Goal: Task Accomplishment & Management: Manage account settings

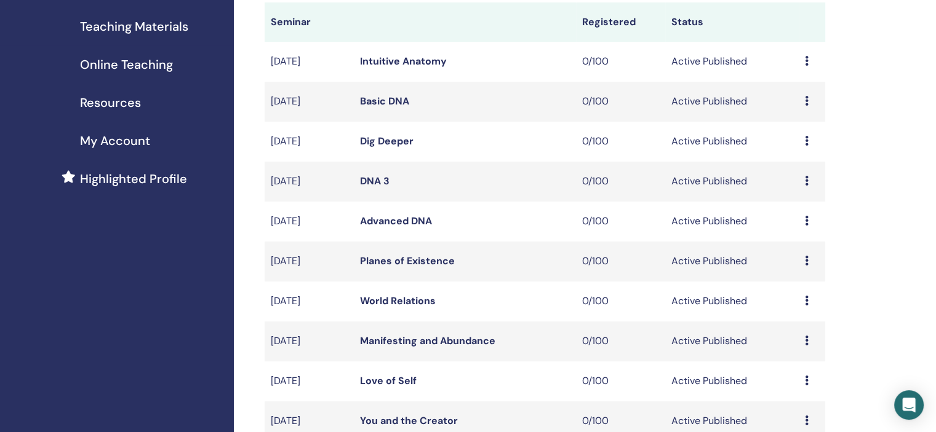
scroll to position [369, 0]
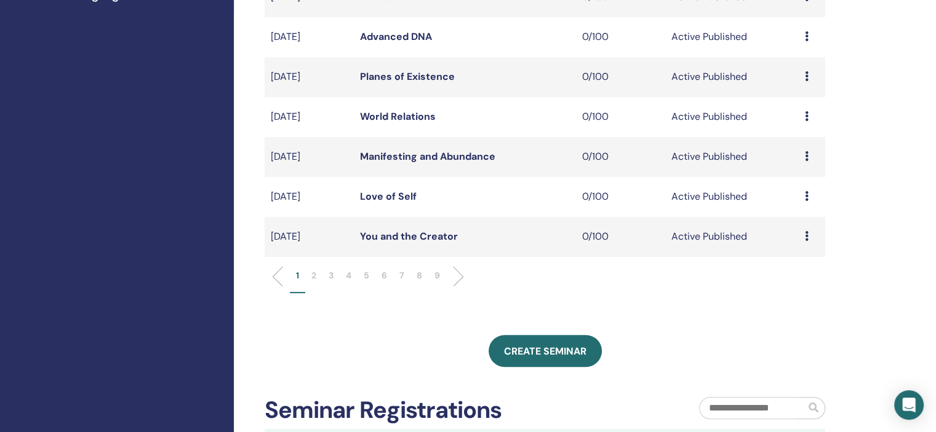
click at [386, 276] on p "6" at bounding box center [384, 275] width 6 height 13
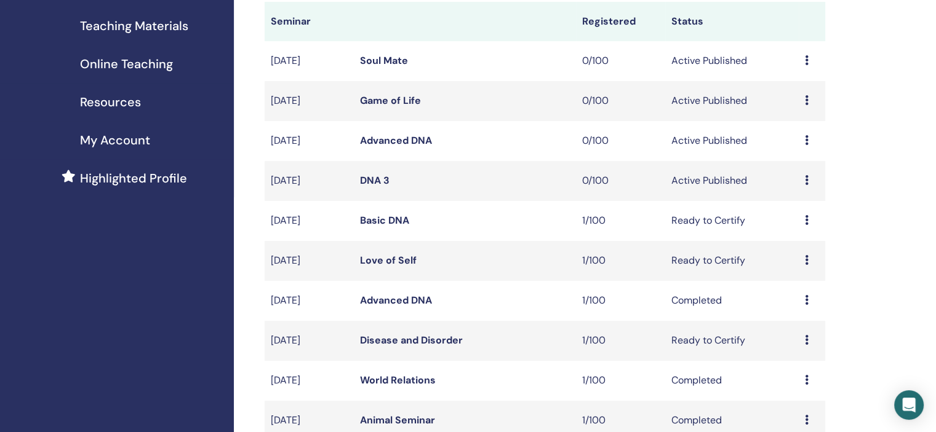
scroll to position [185, 0]
click at [806, 186] on div "Preview Edit Attendees Cancel" at bounding box center [812, 181] width 14 height 15
click at [786, 220] on link "Edit" at bounding box center [783, 215] width 18 height 13
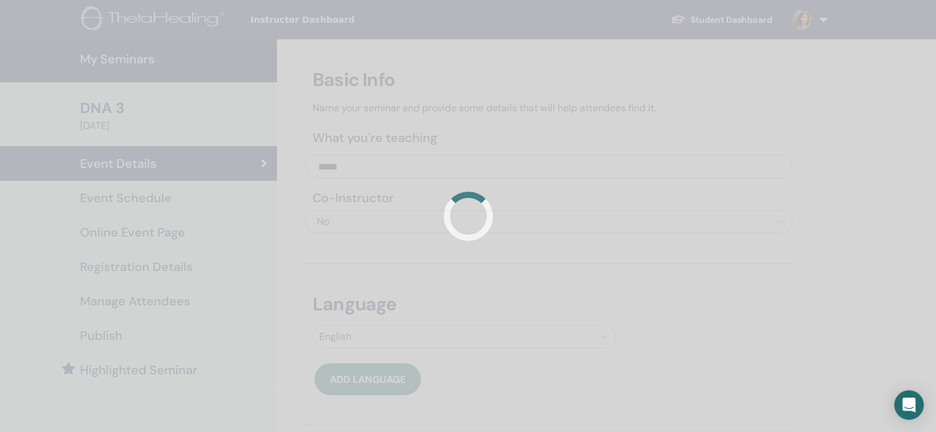
click at [202, 206] on div at bounding box center [468, 216] width 936 height 432
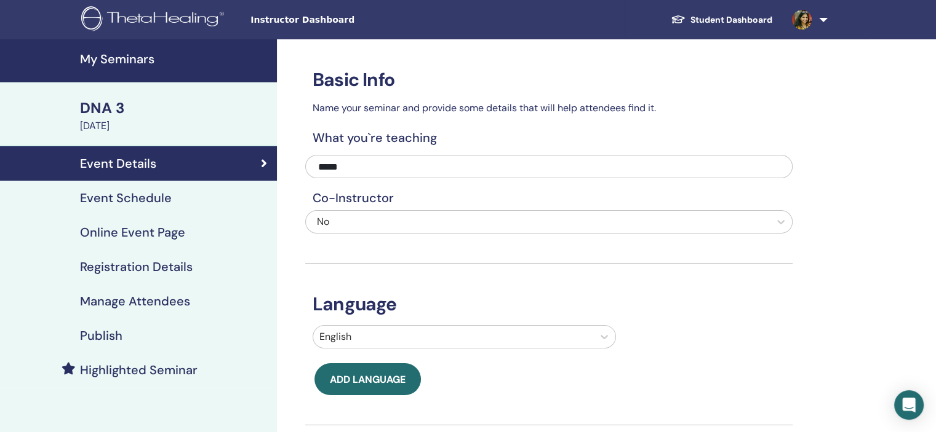
click at [170, 196] on div "Event Schedule" at bounding box center [138, 198] width 257 height 15
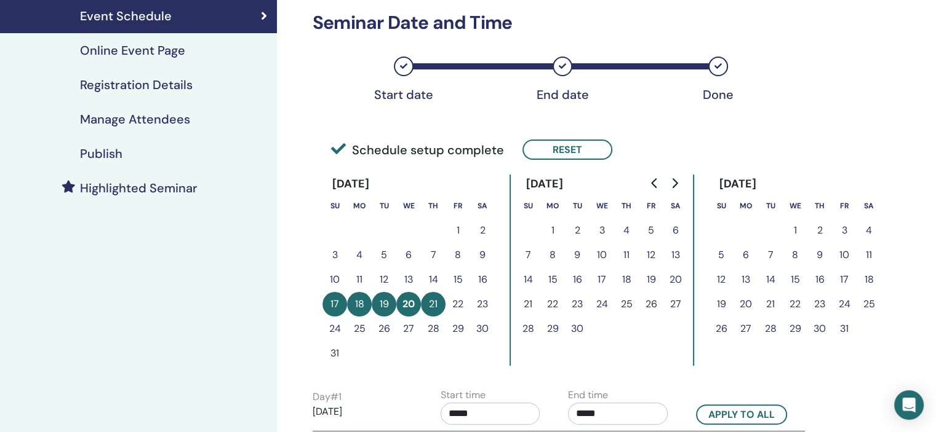
scroll to position [185, 0]
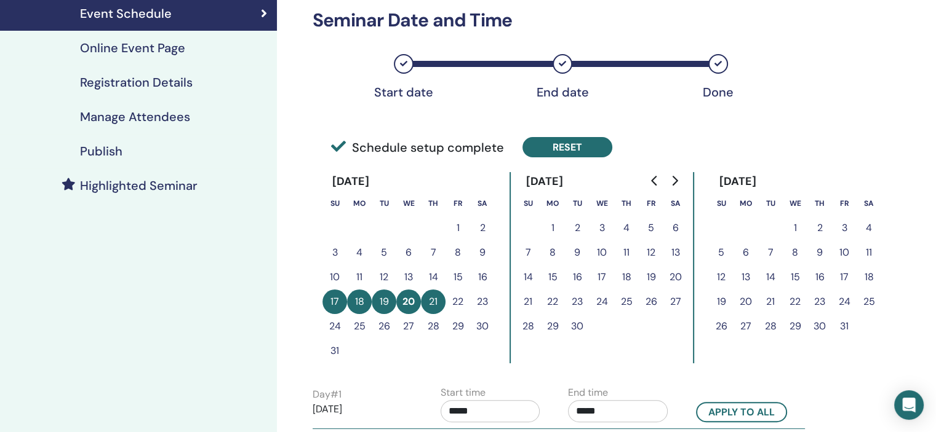
click at [568, 144] on button "Reset" at bounding box center [567, 147] width 90 height 20
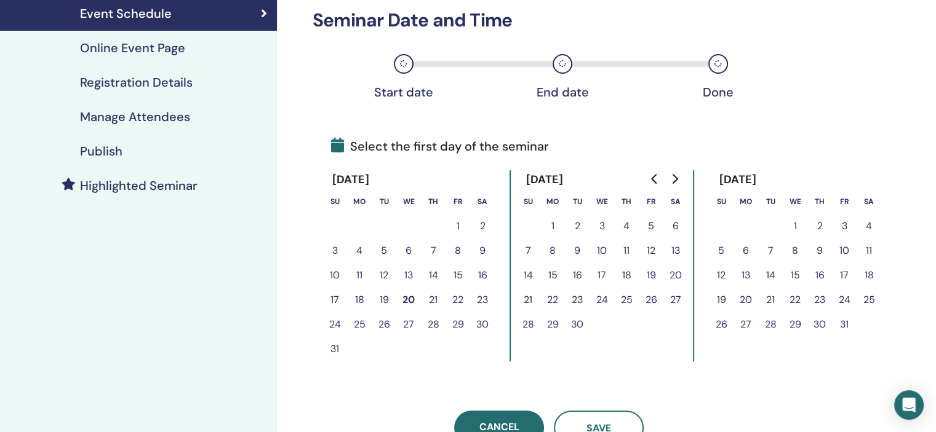
click at [667, 179] on button "Go to next month" at bounding box center [674, 179] width 20 height 25
click at [679, 179] on button "Go to next month" at bounding box center [674, 179] width 20 height 25
click at [797, 249] on button "10" at bounding box center [795, 251] width 25 height 25
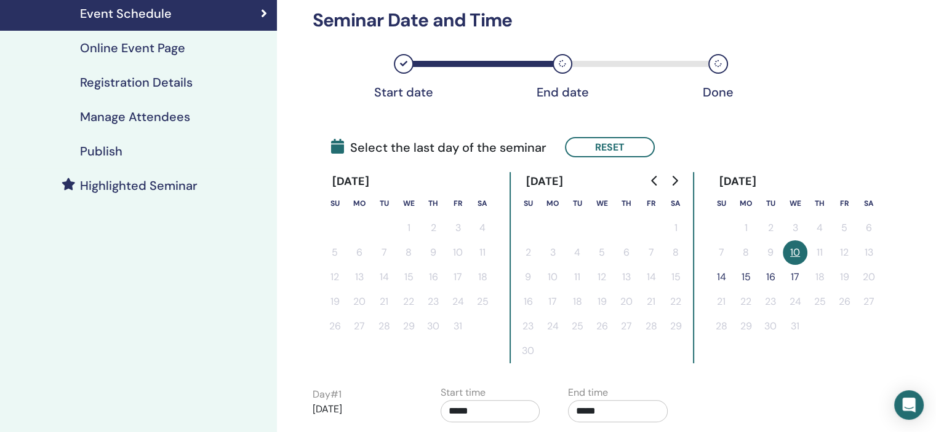
click at [722, 277] on button "14" at bounding box center [721, 277] width 25 height 25
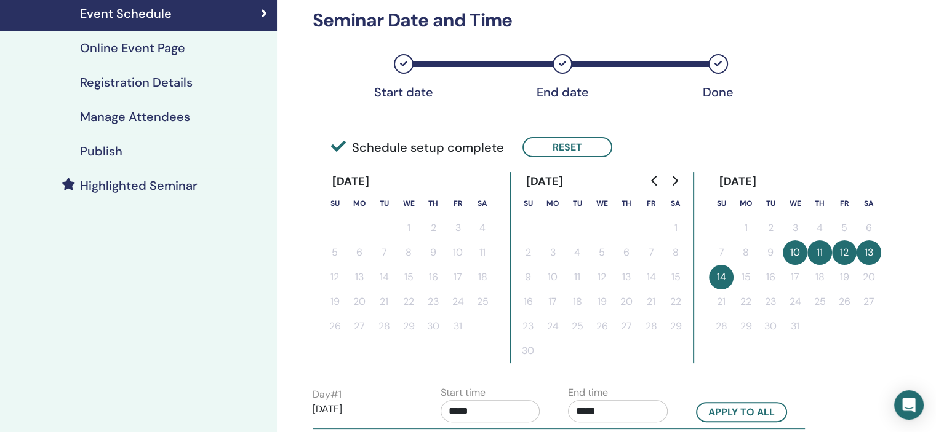
scroll to position [369, 0]
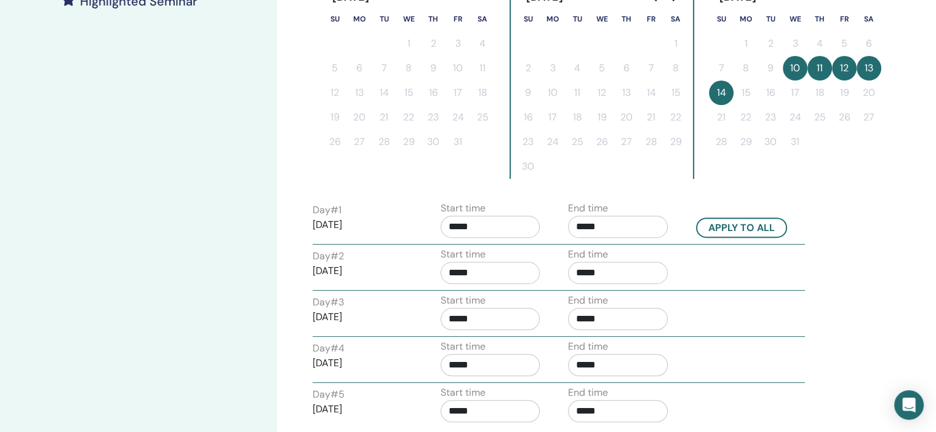
click at [508, 223] on input "*****" at bounding box center [490, 227] width 100 height 22
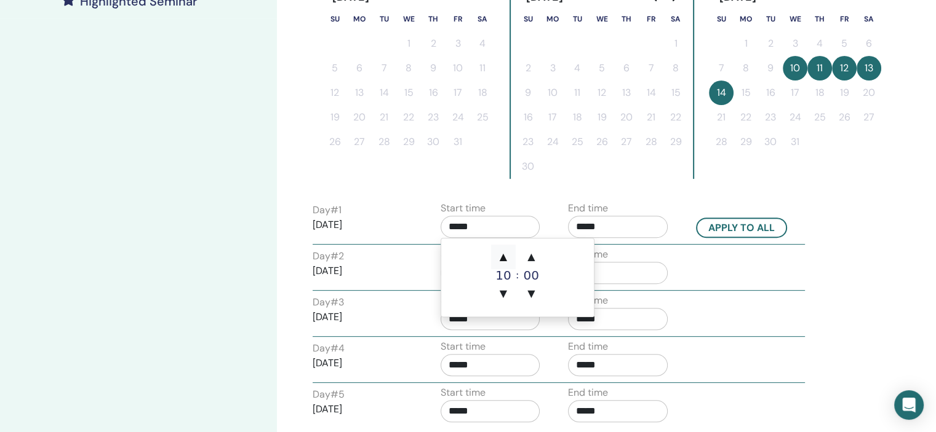
click at [504, 258] on span "▲" at bounding box center [503, 257] width 25 height 25
type input "*****"
click at [622, 226] on input "*****" at bounding box center [618, 227] width 100 height 22
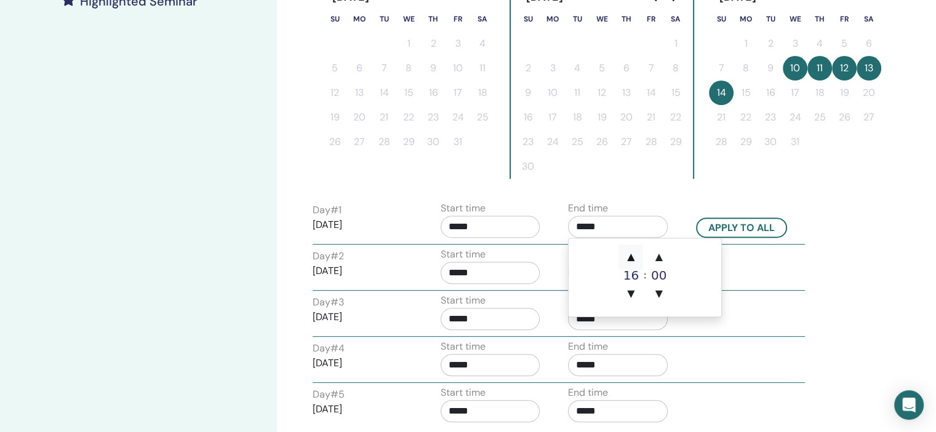
click at [628, 245] on span "▲" at bounding box center [630, 257] width 25 height 25
type input "*****"
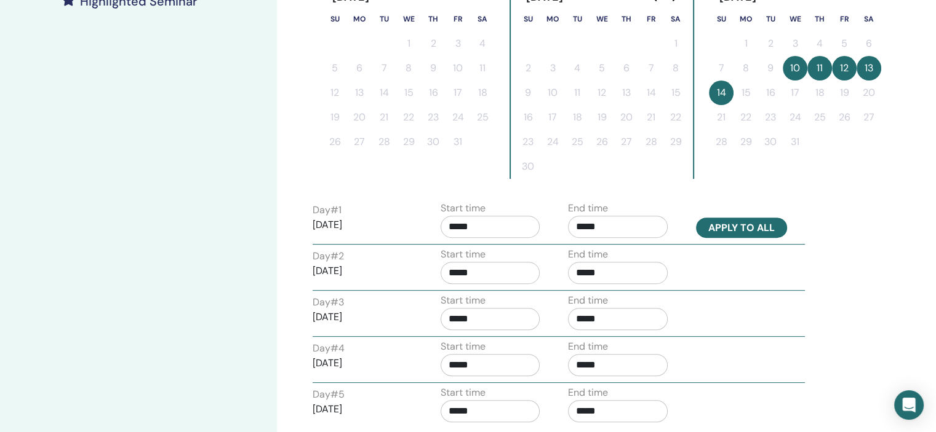
click at [763, 222] on button "Apply to all" at bounding box center [741, 228] width 91 height 20
type input "*****"
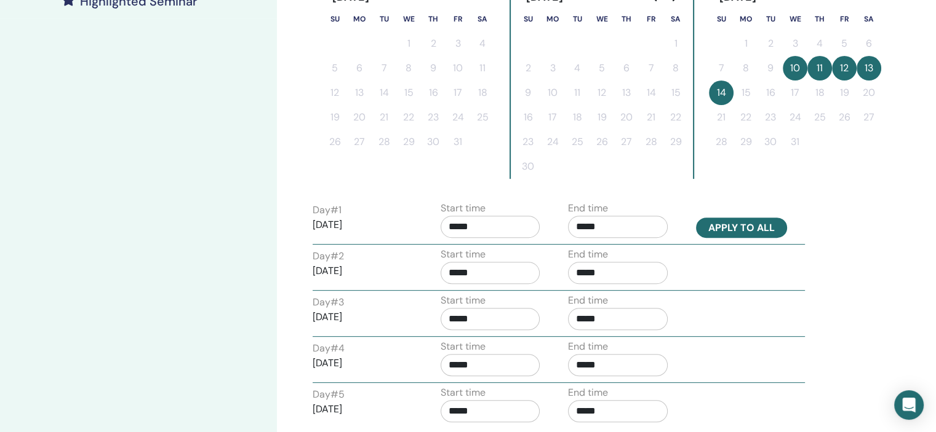
type input "*****"
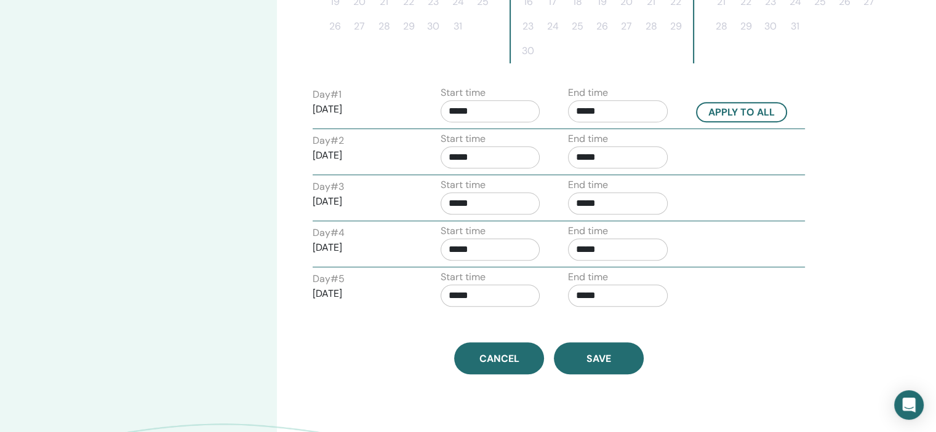
scroll to position [554, 0]
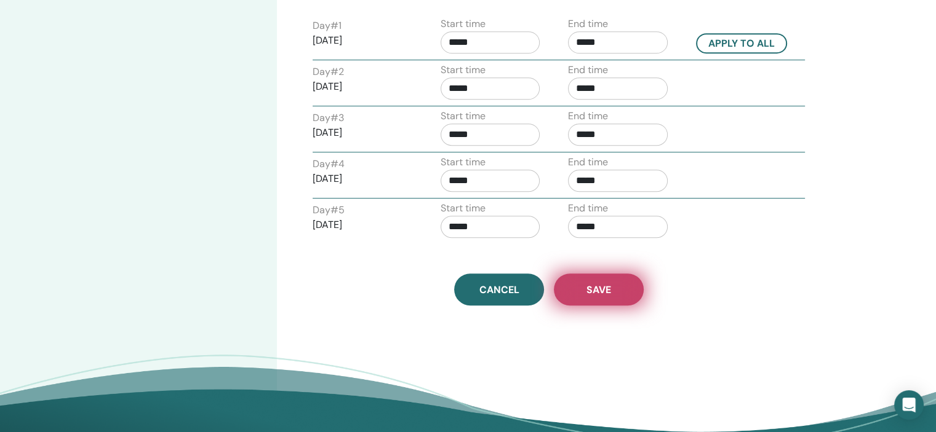
click at [619, 275] on button "Save" at bounding box center [599, 290] width 90 height 32
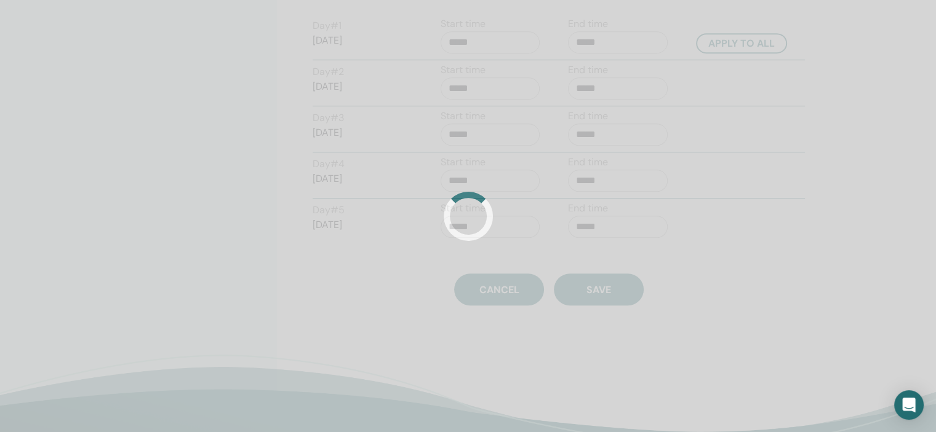
scroll to position [378, 0]
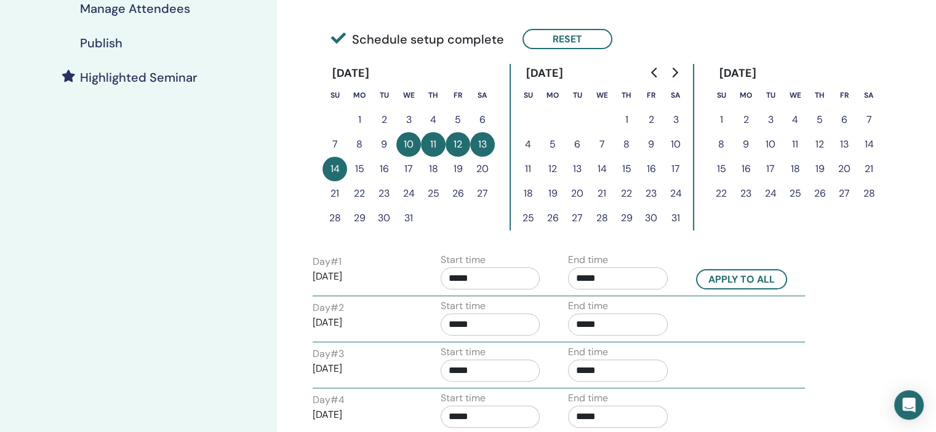
scroll to position [108, 0]
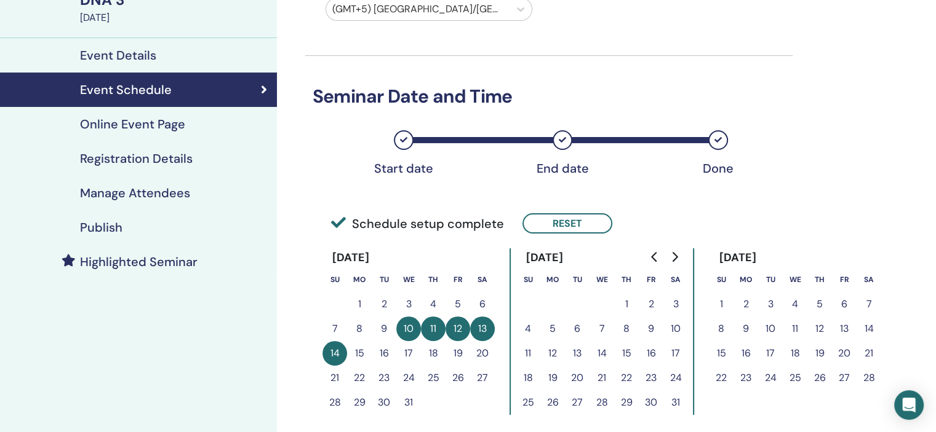
click at [191, 162] on h4 "Registration Details" at bounding box center [136, 158] width 113 height 15
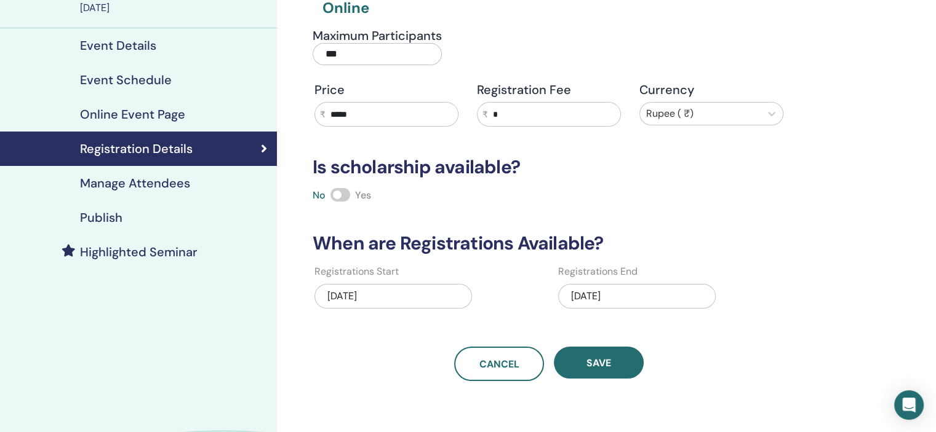
scroll to position [231, 0]
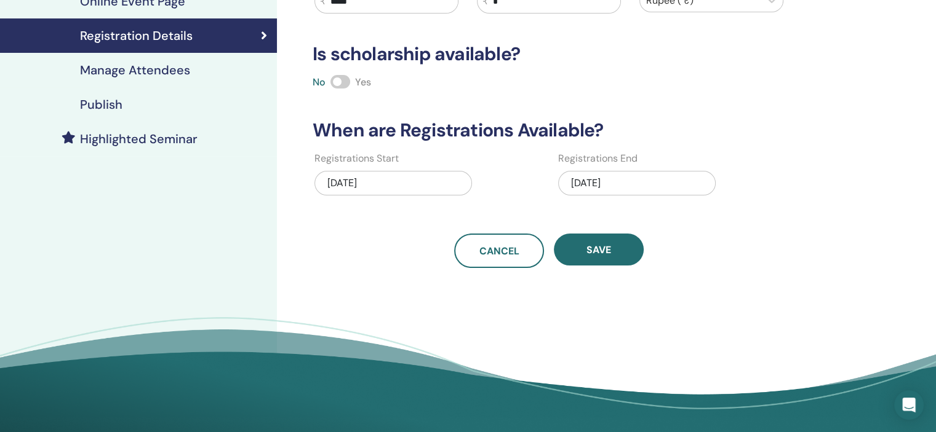
click at [628, 180] on div "10/31/2025" at bounding box center [636, 183] width 157 height 25
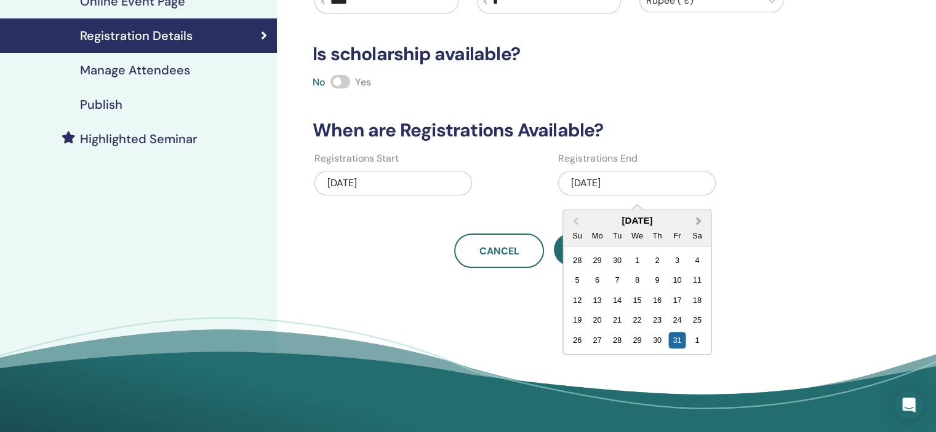
click at [698, 221] on span "Next Month" at bounding box center [698, 221] width 0 height 13
click at [691, 337] on div "3" at bounding box center [696, 340] width 17 height 17
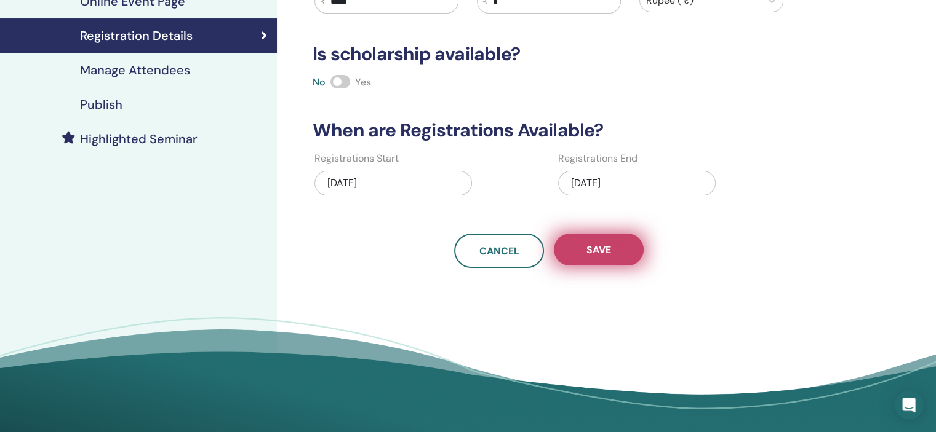
click at [618, 247] on button "Save" at bounding box center [599, 250] width 90 height 32
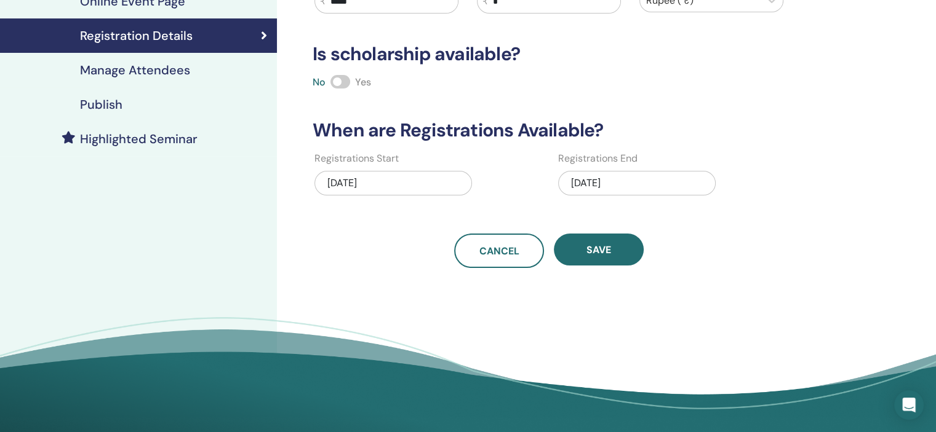
click at [172, 103] on div "Publish" at bounding box center [138, 104] width 257 height 15
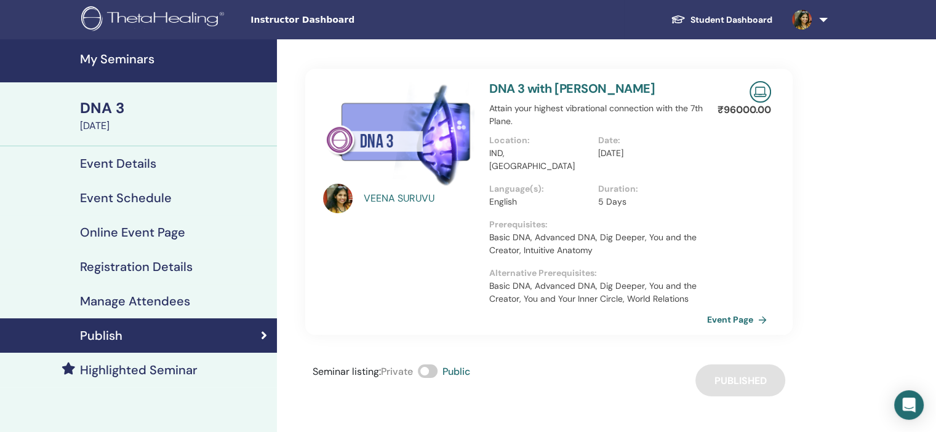
click at [145, 54] on h4 "My Seminars" at bounding box center [174, 59] width 189 height 15
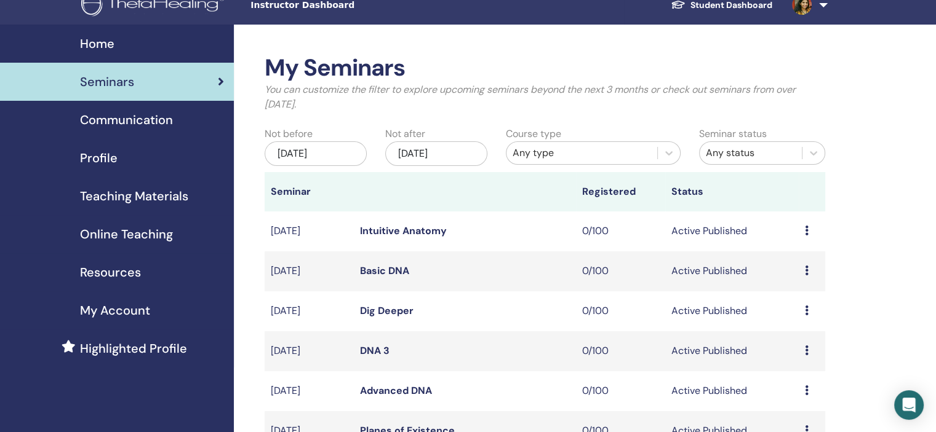
scroll to position [369, 0]
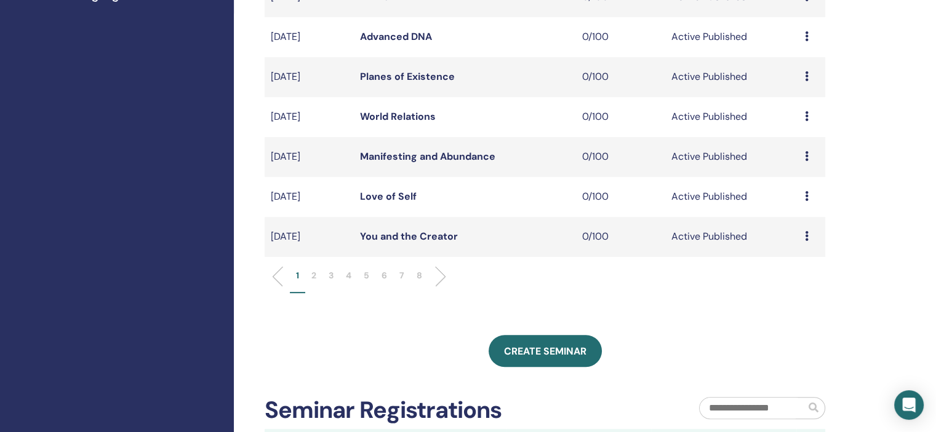
click at [385, 274] on p "6" at bounding box center [384, 275] width 6 height 13
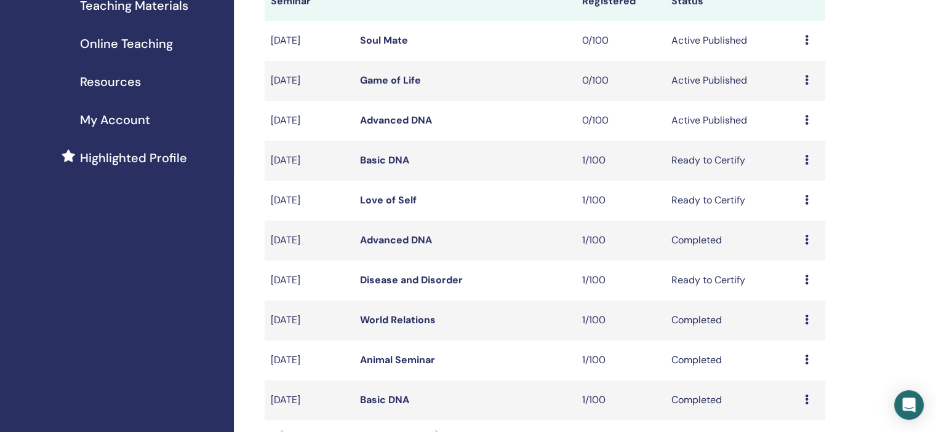
scroll to position [185, 0]
